Goal: Browse casually

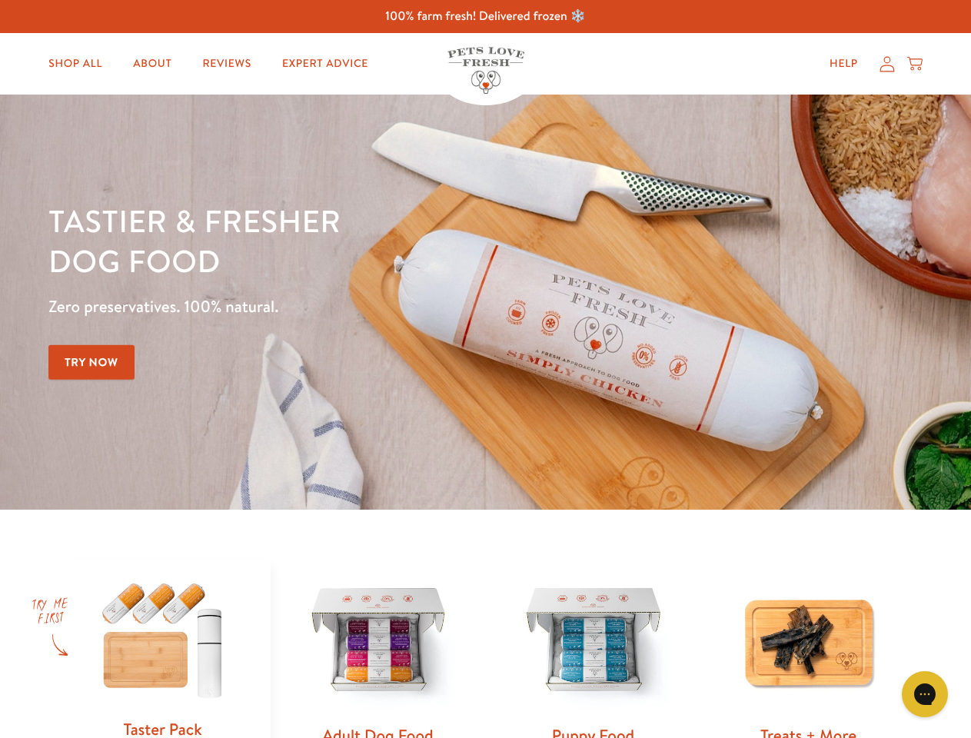
click at [485, 369] on div "Tastier & fresher dog food Zero preservatives. 100% natural. Try Now" at bounding box center [339, 302] width 583 height 203
click at [925, 695] on icon "Gorgias live chat" at bounding box center [925, 694] width 15 height 15
